Goal: Task Accomplishment & Management: Use online tool/utility

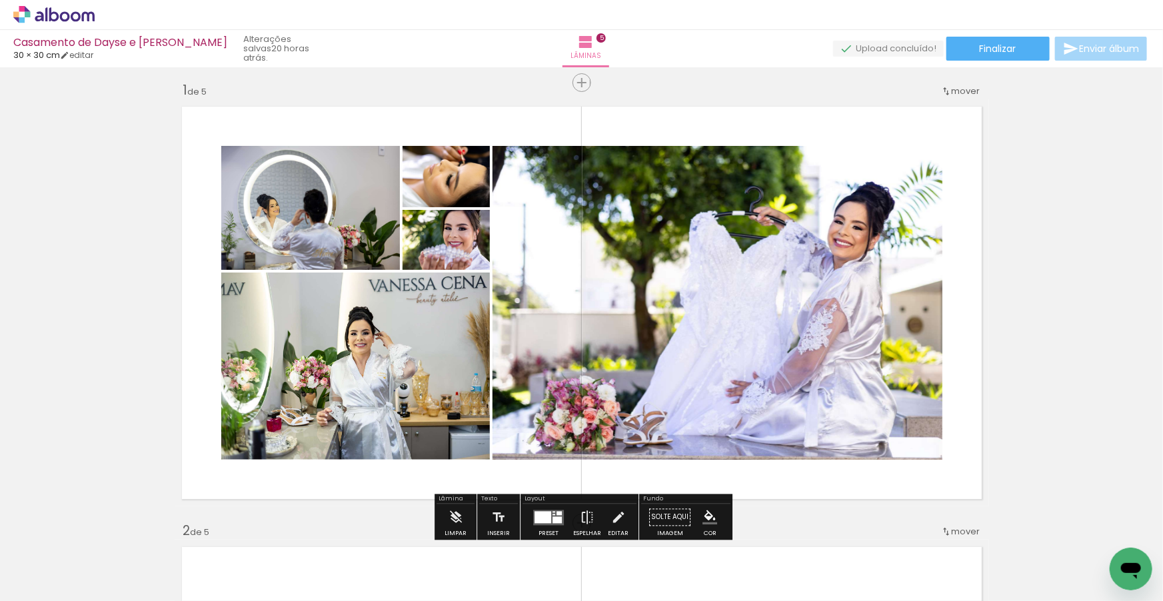
scroll to position [7, 0]
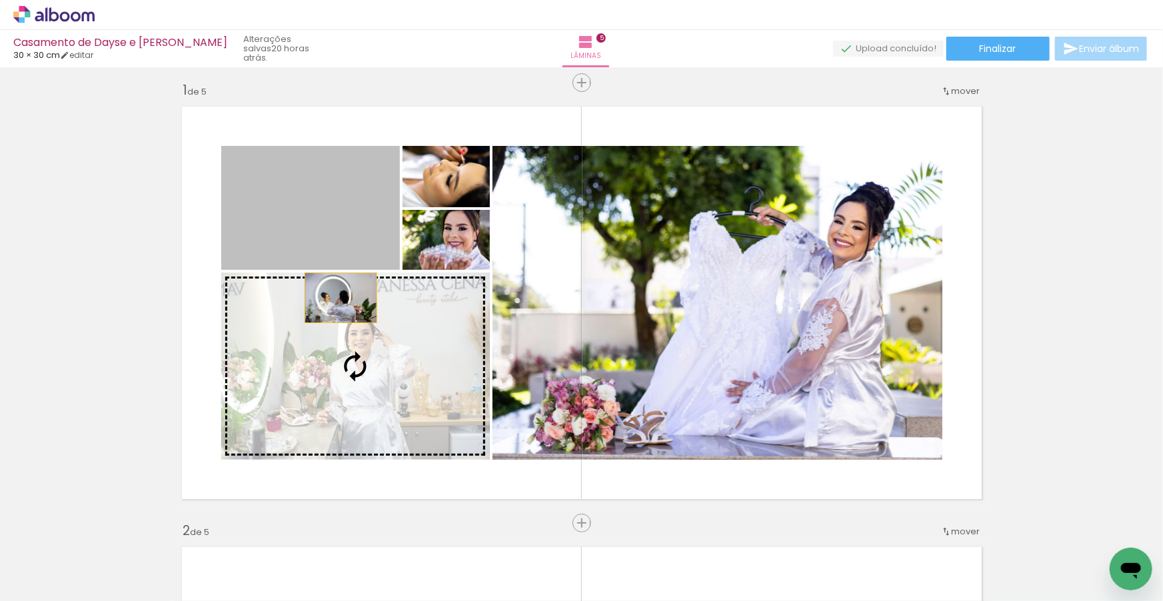
drag, startPoint x: 329, startPoint y: 229, endPoint x: 341, endPoint y: 297, distance: 69.7
click at [0, 0] on slot at bounding box center [0, 0] width 0 height 0
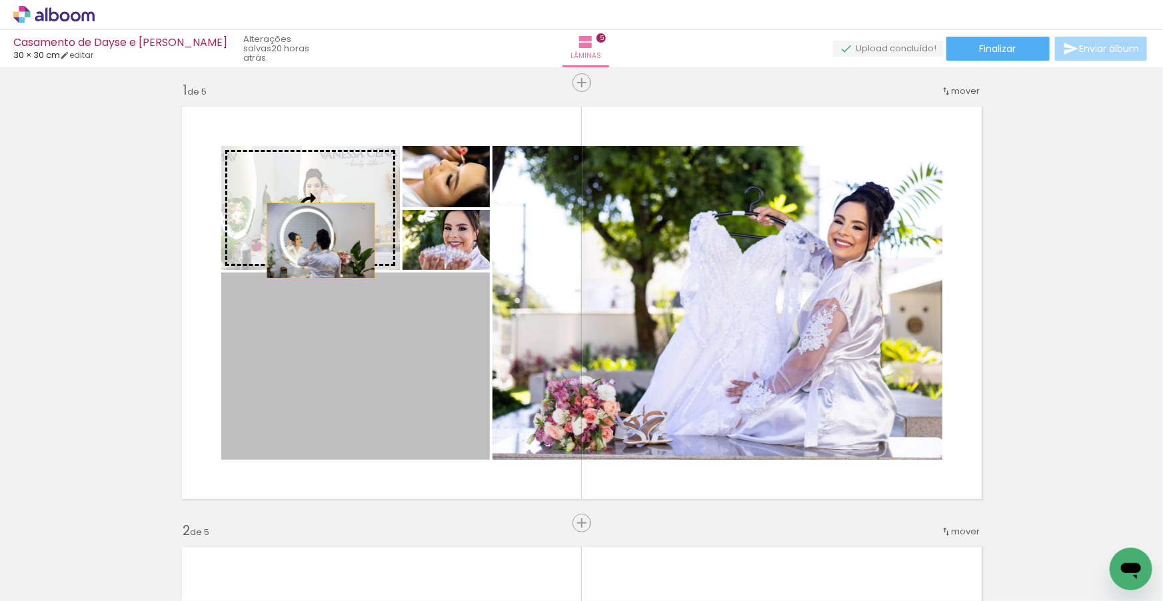
drag, startPoint x: 327, startPoint y: 313, endPoint x: 321, endPoint y: 240, distance: 72.9
click at [0, 0] on slot at bounding box center [0, 0] width 0 height 0
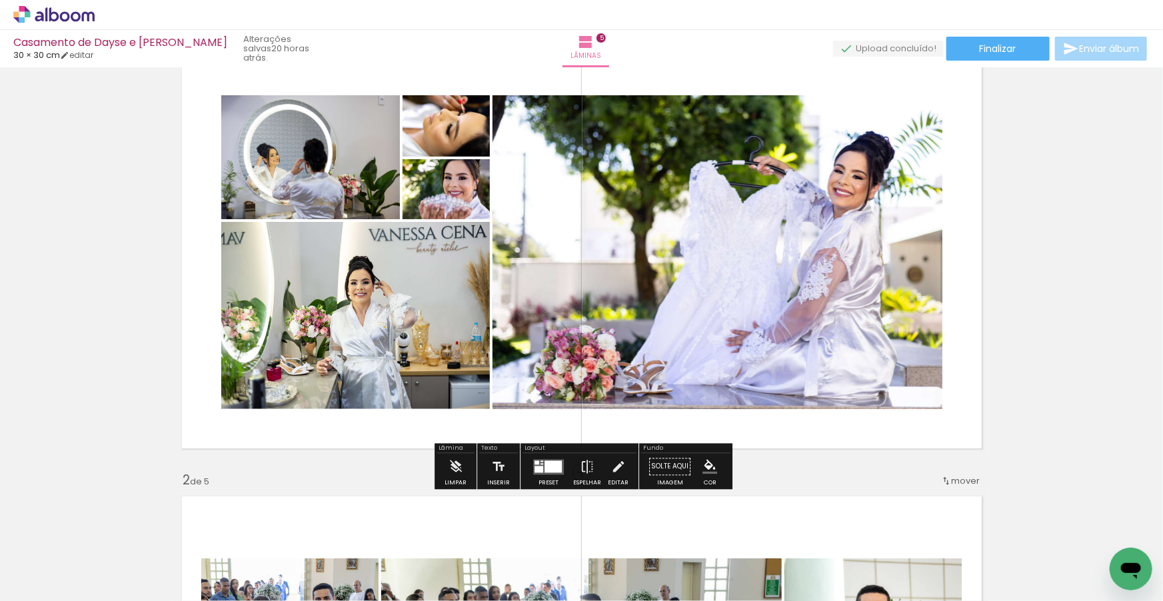
scroll to position [63, 0]
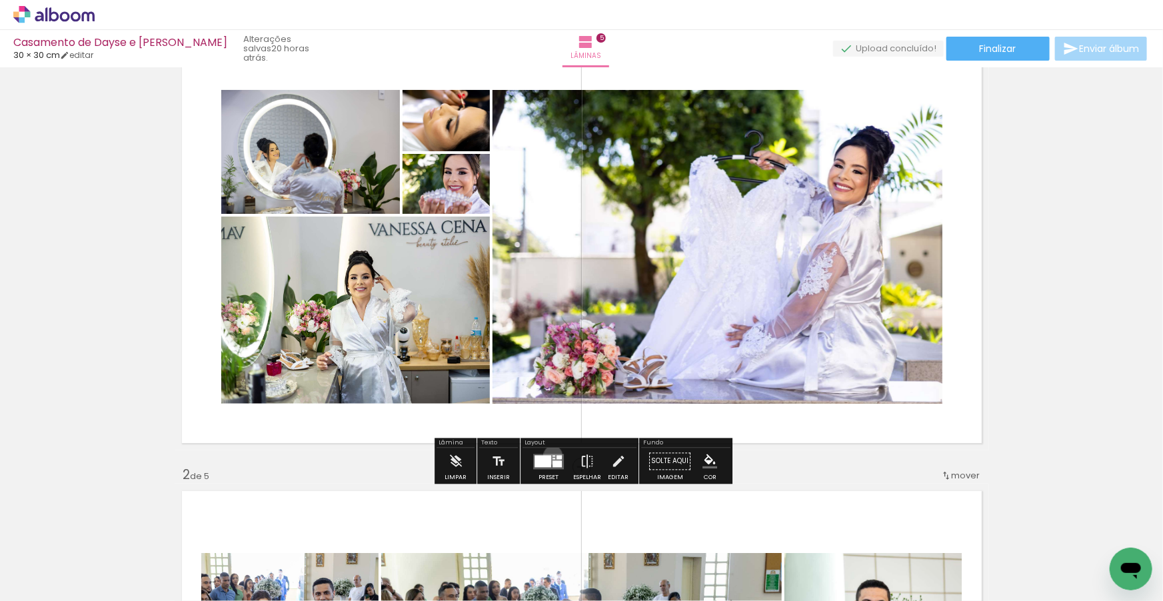
click at [553, 455] on div at bounding box center [554, 455] width 3 height 1
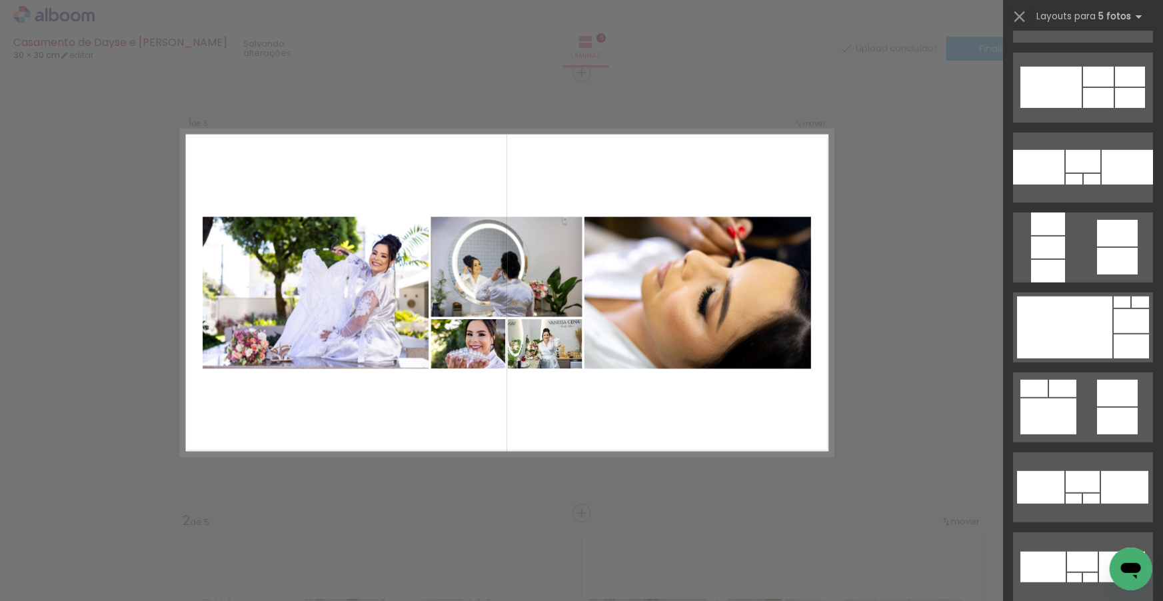
scroll to position [5351, 0]
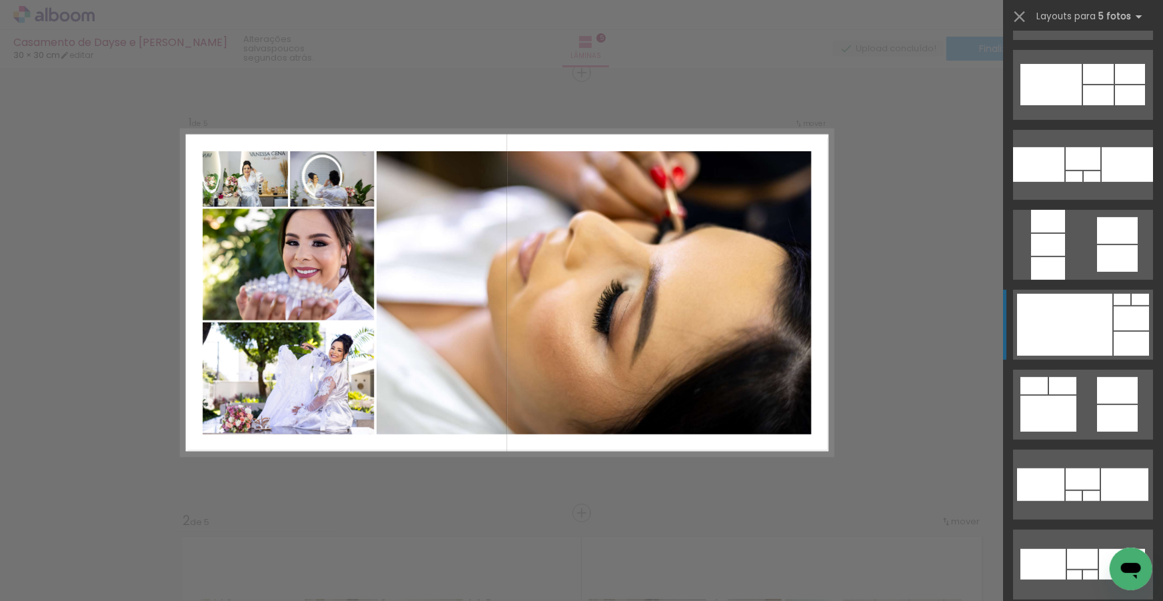
click at [1097, 329] on div at bounding box center [1064, 325] width 95 height 62
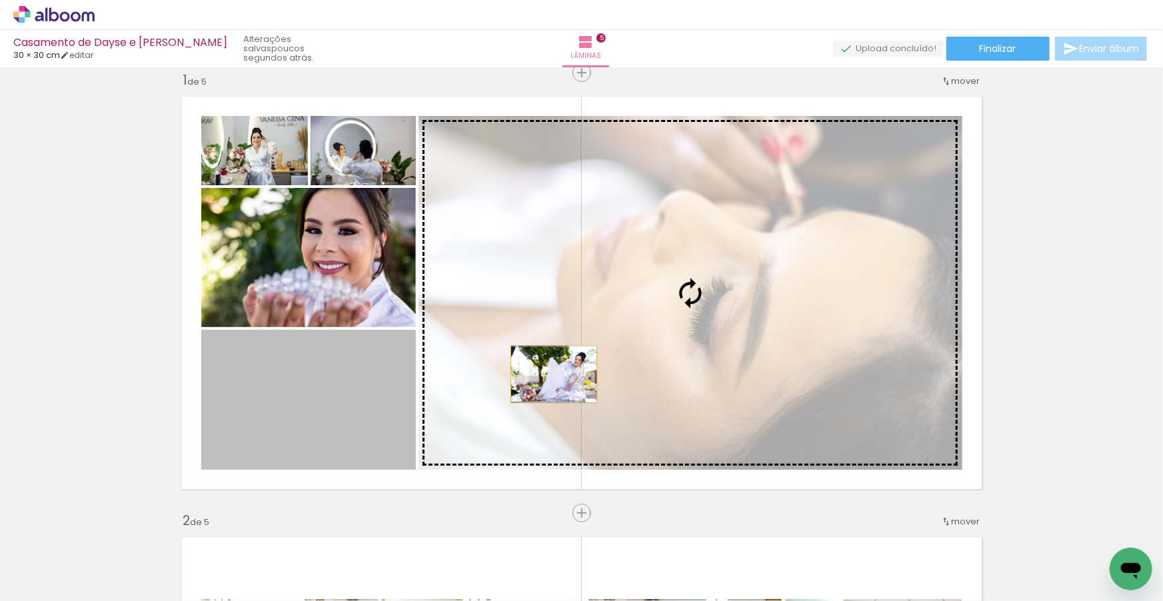
drag, startPoint x: 361, startPoint y: 391, endPoint x: 554, endPoint y: 375, distance: 194.0
click at [0, 0] on slot at bounding box center [0, 0] width 0 height 0
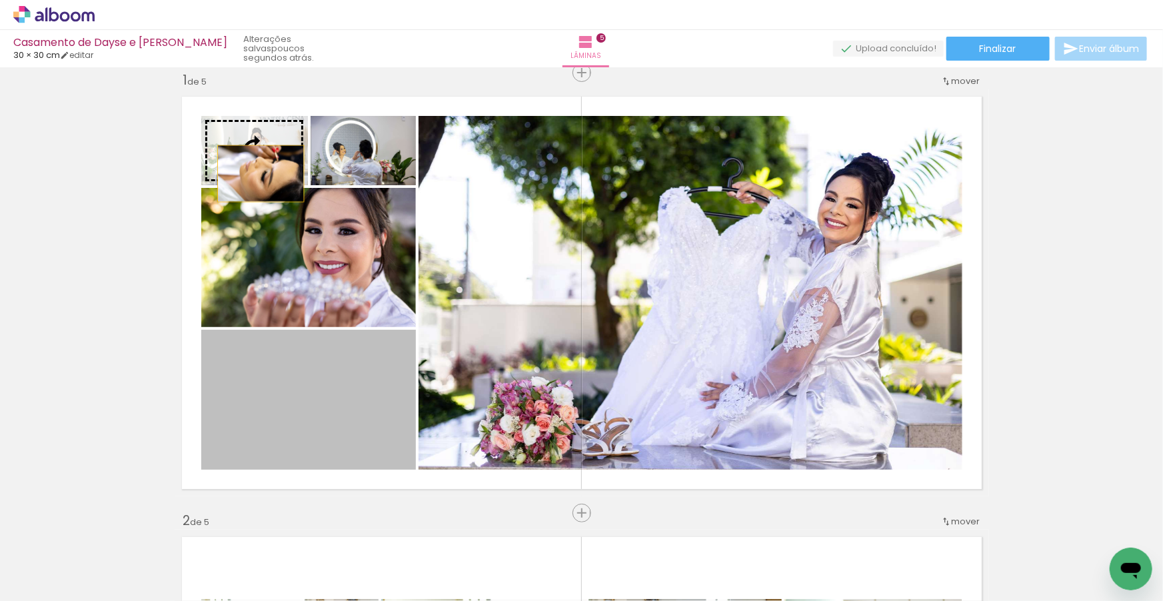
drag, startPoint x: 341, startPoint y: 382, endPoint x: 280, endPoint y: 203, distance: 189.3
click at [0, 0] on slot at bounding box center [0, 0] width 0 height 0
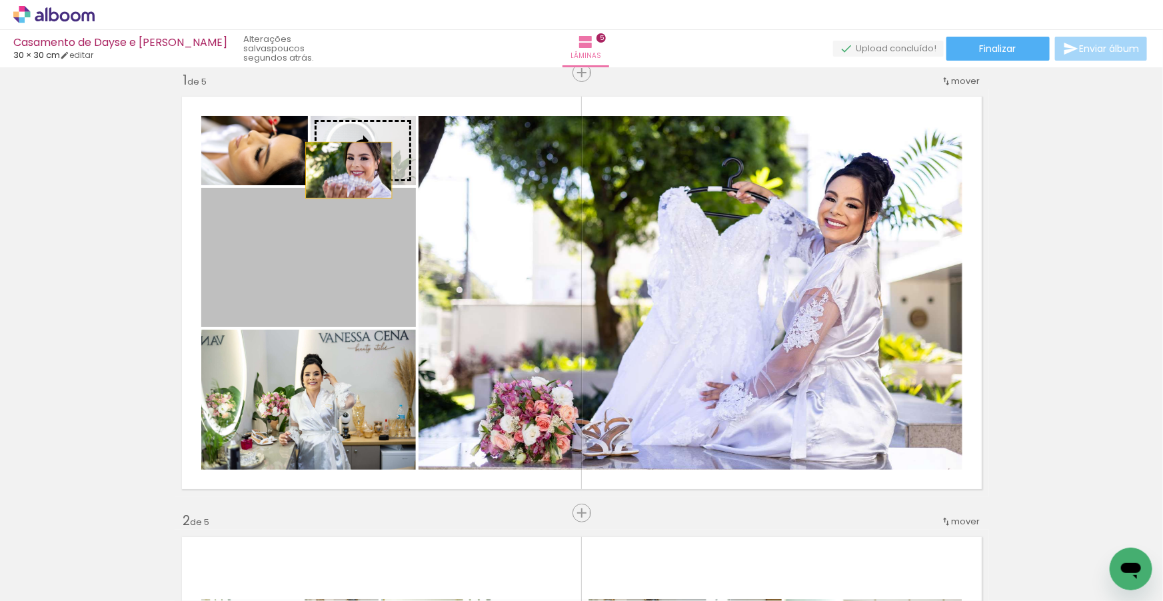
drag, startPoint x: 330, startPoint y: 263, endPoint x: 349, endPoint y: 170, distance: 95.2
click at [0, 0] on slot at bounding box center [0, 0] width 0 height 0
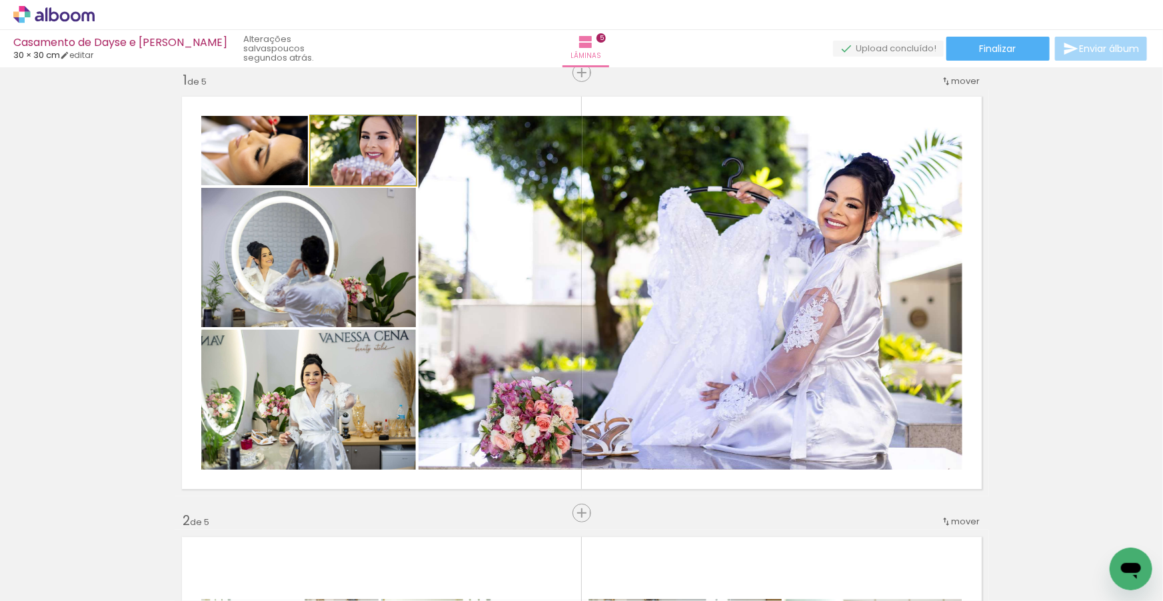
click at [375, 163] on quentale-photo at bounding box center [363, 150] width 105 height 69
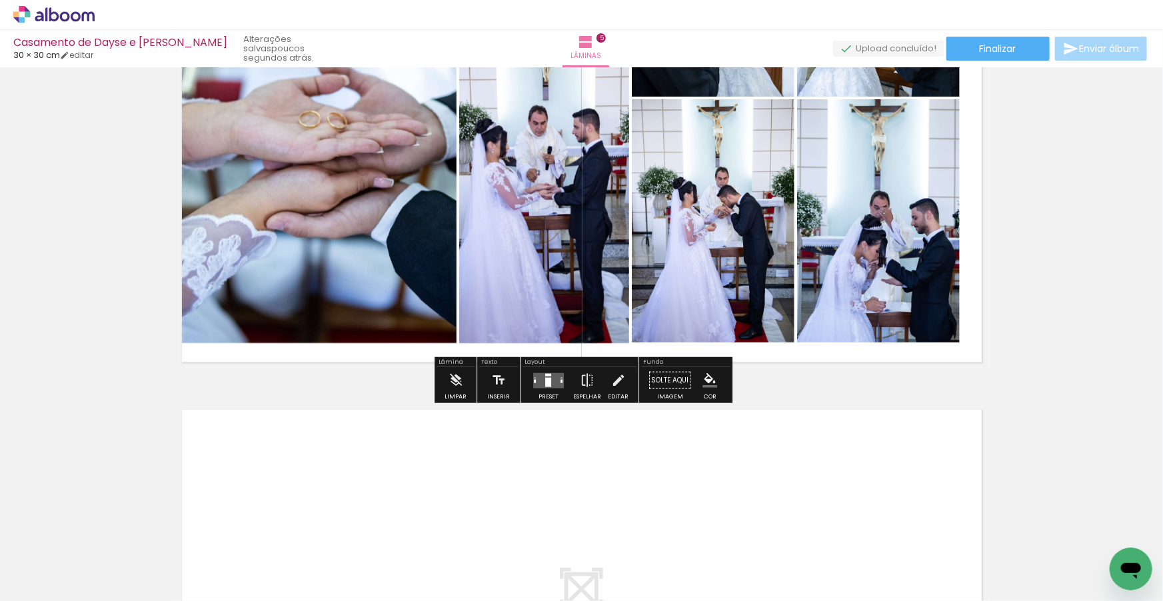
scroll to position [1910, 0]
